Goal: Transaction & Acquisition: Download file/media

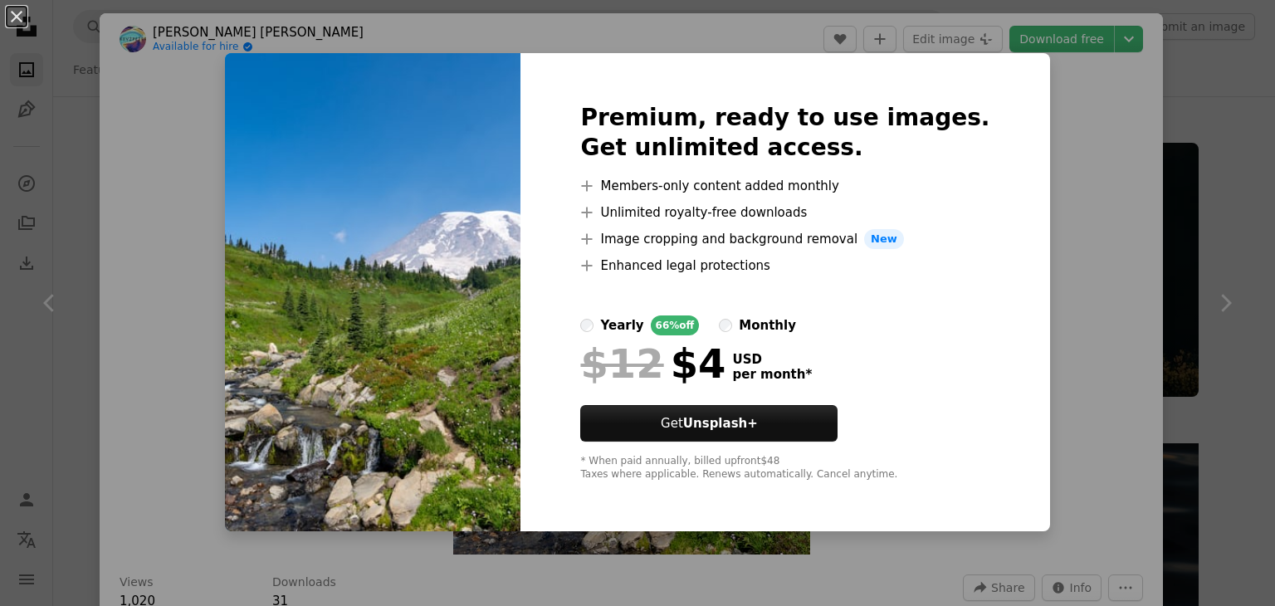
scroll to position [4483, 0]
click at [1066, 127] on div "An X shape Premium, ready to use images. Get unlimited access. A plus sign Memb…" at bounding box center [637, 303] width 1275 height 606
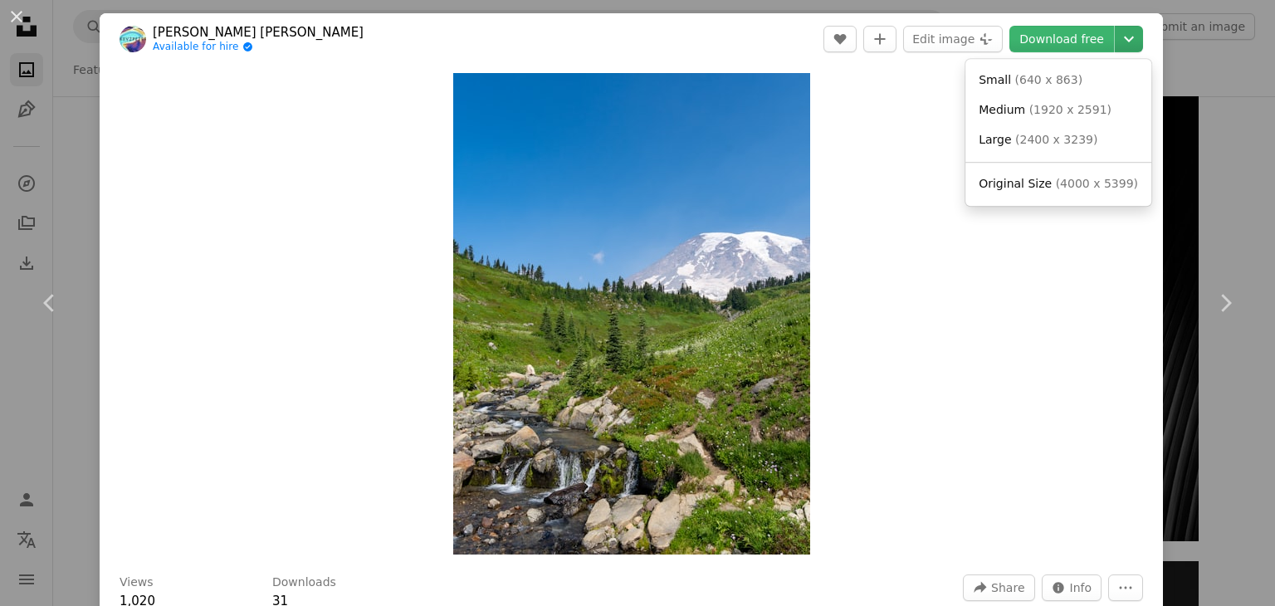
click at [1121, 40] on icon "Chevron down" at bounding box center [1129, 39] width 27 height 20
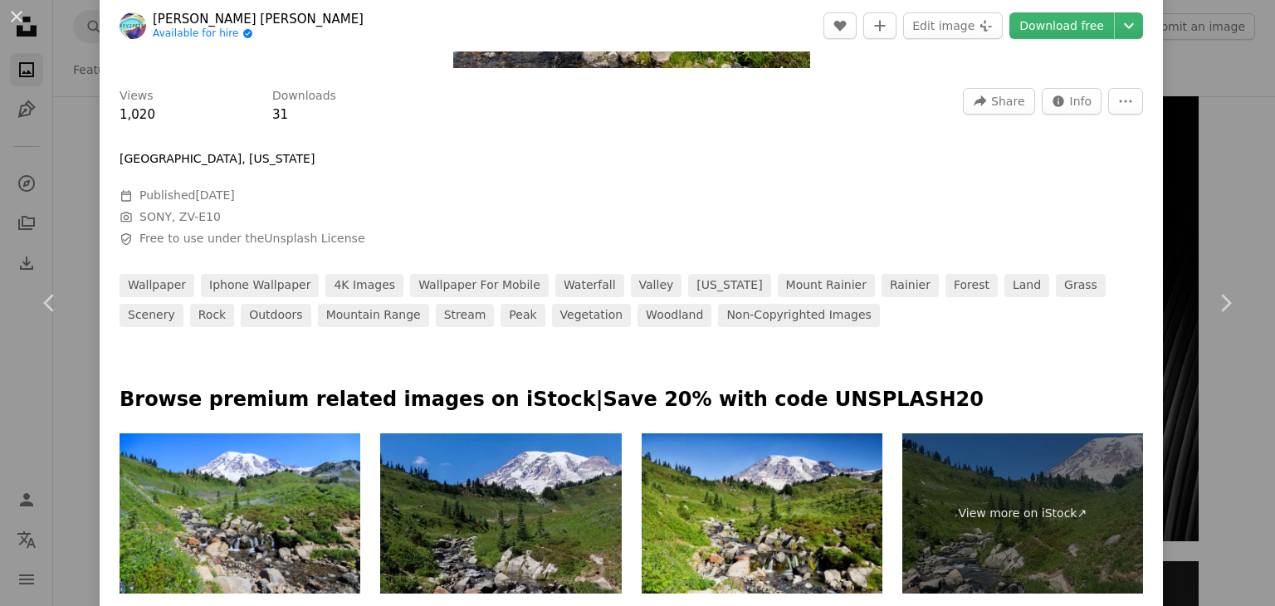
scroll to position [664, 0]
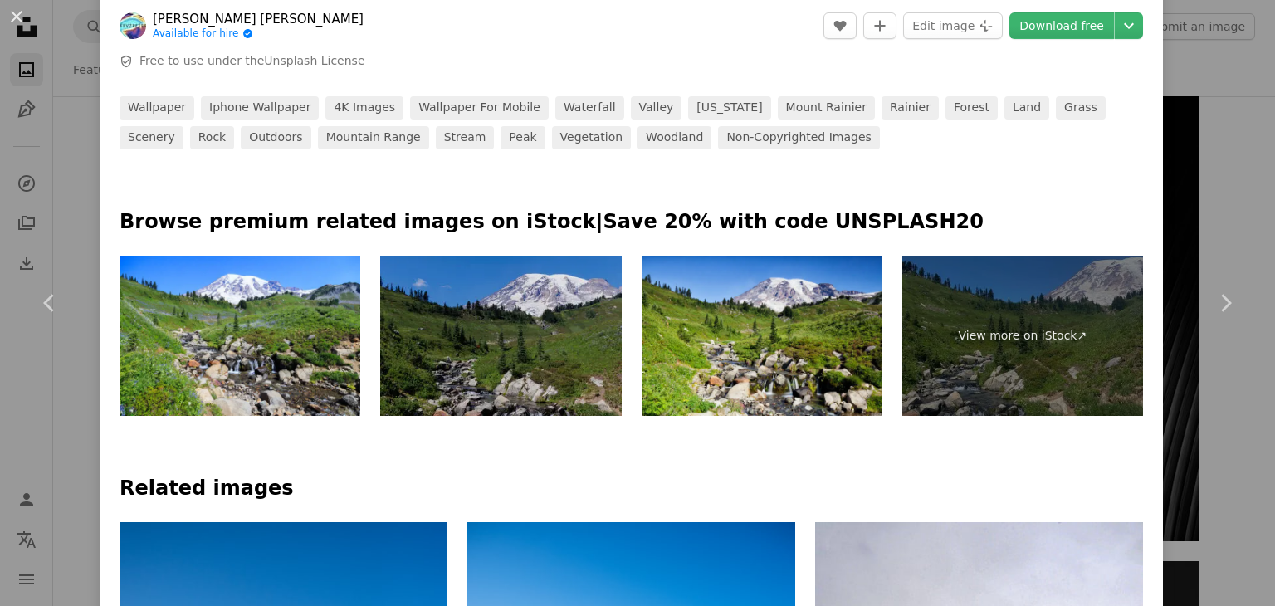
click at [536, 355] on img at bounding box center [500, 336] width 241 height 161
